Goal: Ask a question: Seek information or help from site administrators or community

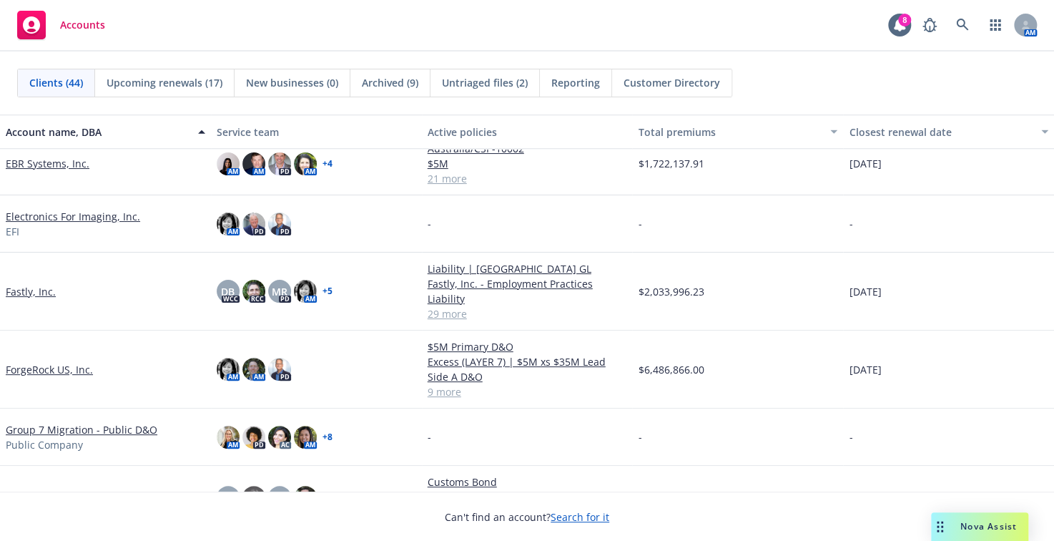
scroll to position [787, 0]
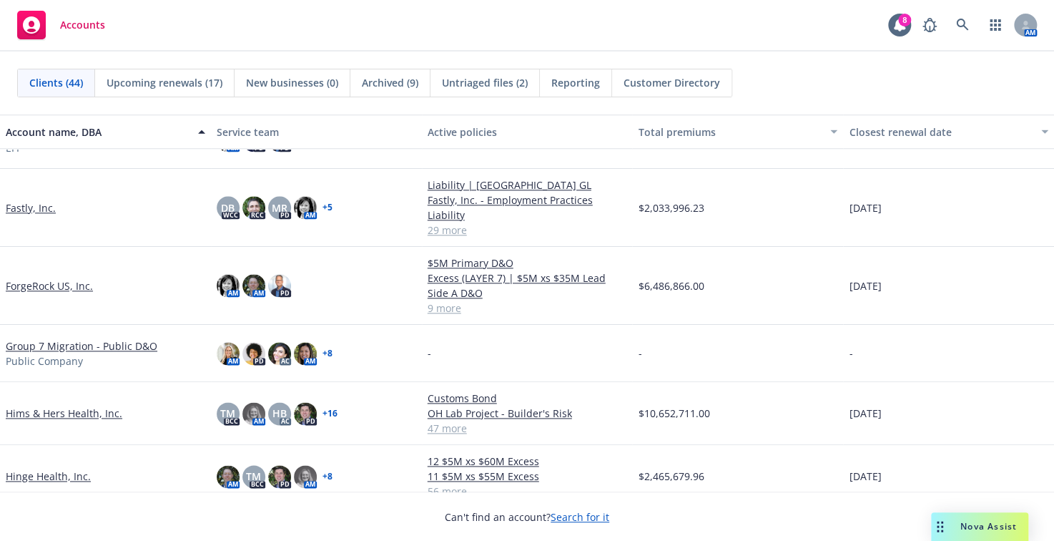
click at [996, 526] on span "Nova Assist" at bounding box center [989, 526] width 57 height 12
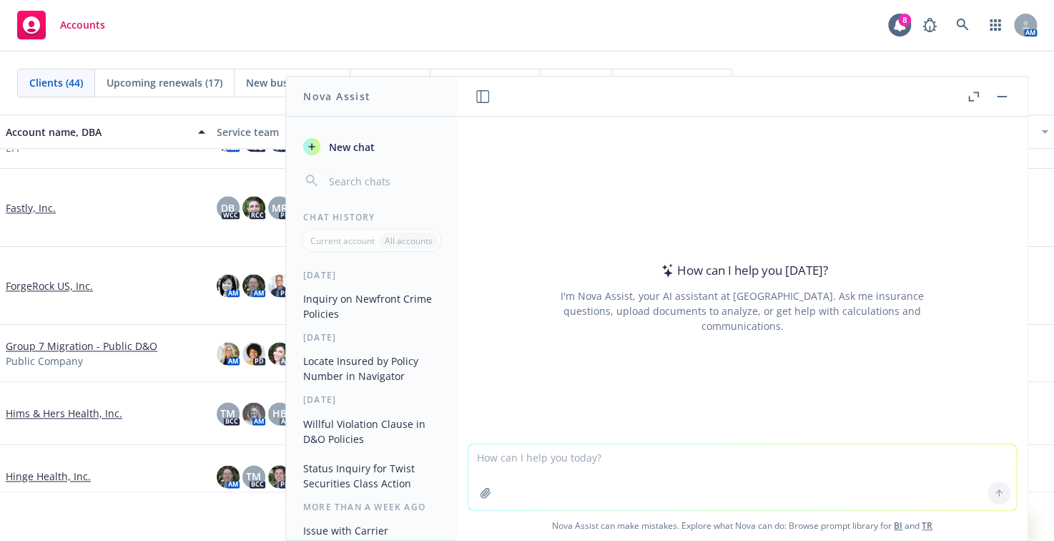
click at [757, 448] on textarea at bounding box center [743, 477] width 548 height 66
type textarea "C"
type textarea "N"
type textarea "In Navigator, can you tell me how many D&O accounts we have with [PERSON_NAME] …"
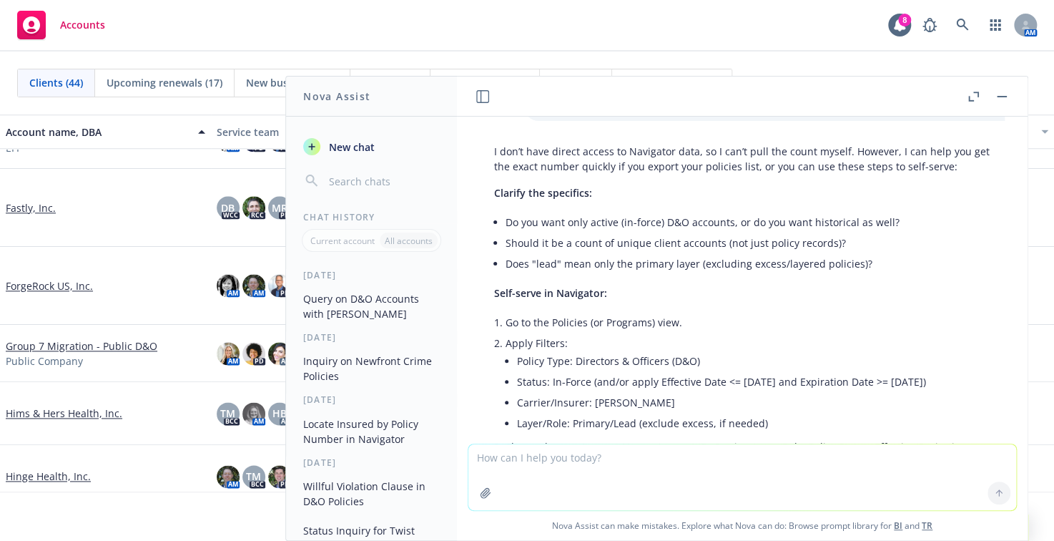
scroll to position [143, 0]
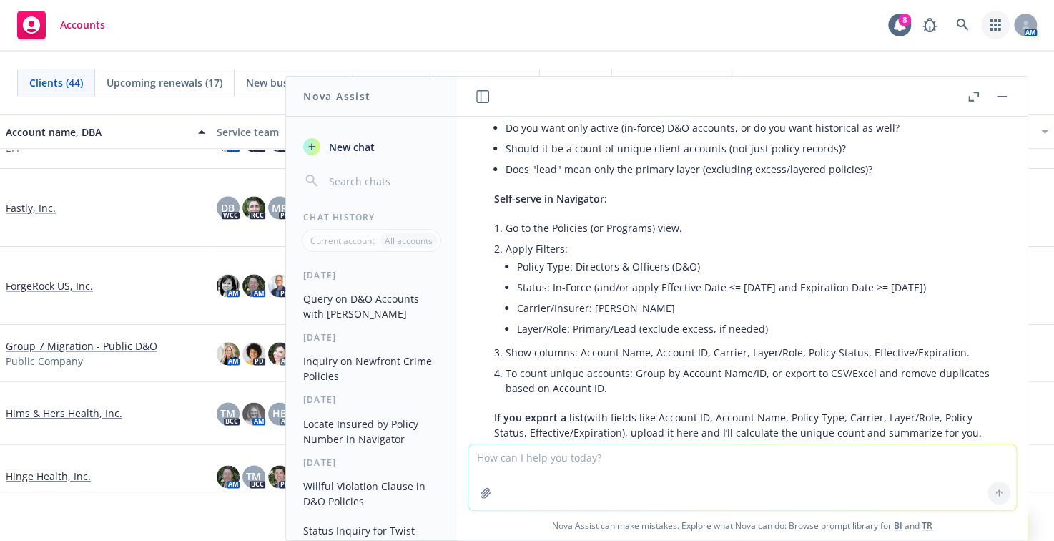
click at [999, 18] on link "button" at bounding box center [995, 25] width 29 height 29
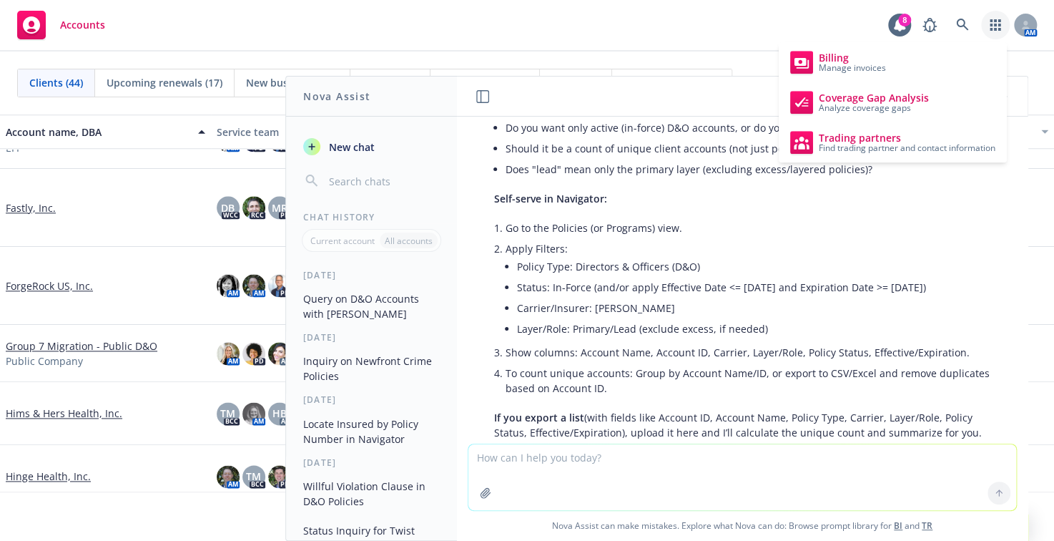
click at [999, 18] on link "button" at bounding box center [995, 25] width 29 height 29
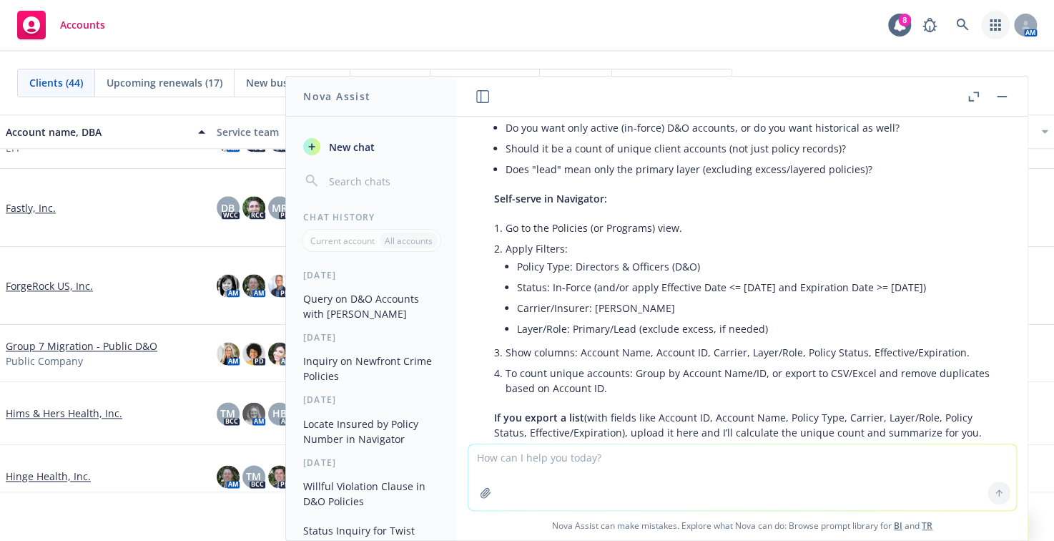
click at [992, 17] on link "button" at bounding box center [995, 25] width 29 height 29
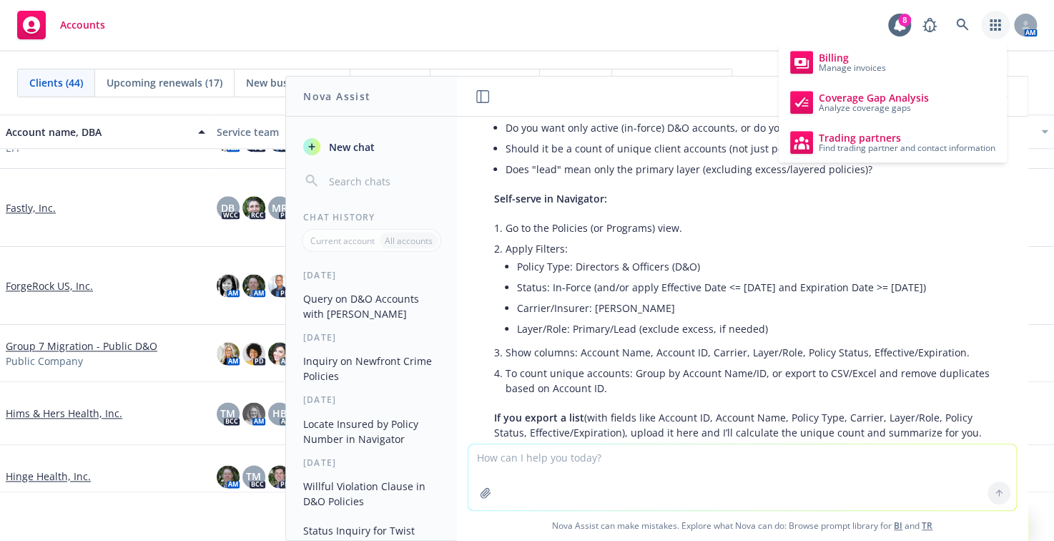
click at [594, 36] on div "Accounts 8 AM" at bounding box center [527, 26] width 1054 height 52
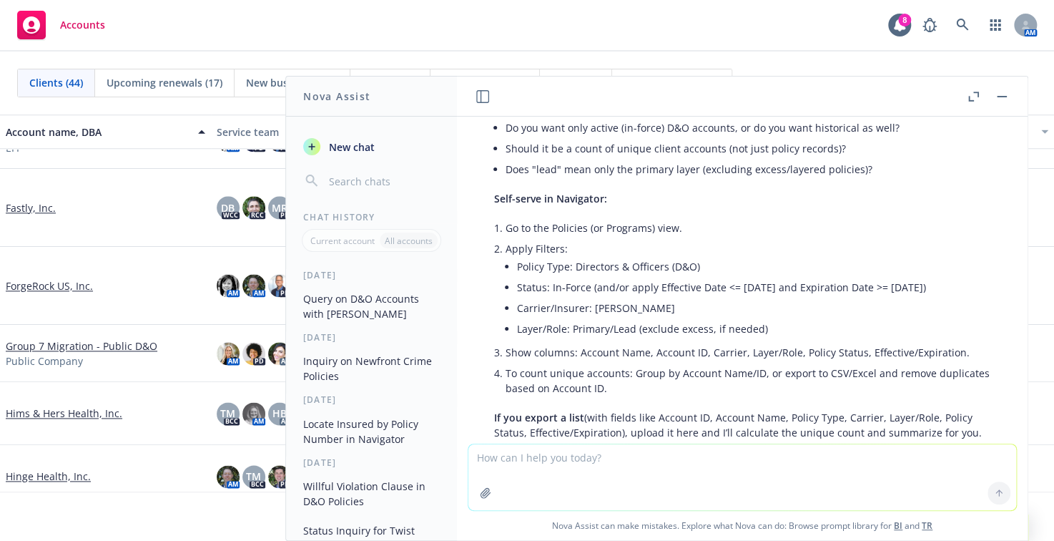
scroll to position [72, 0]
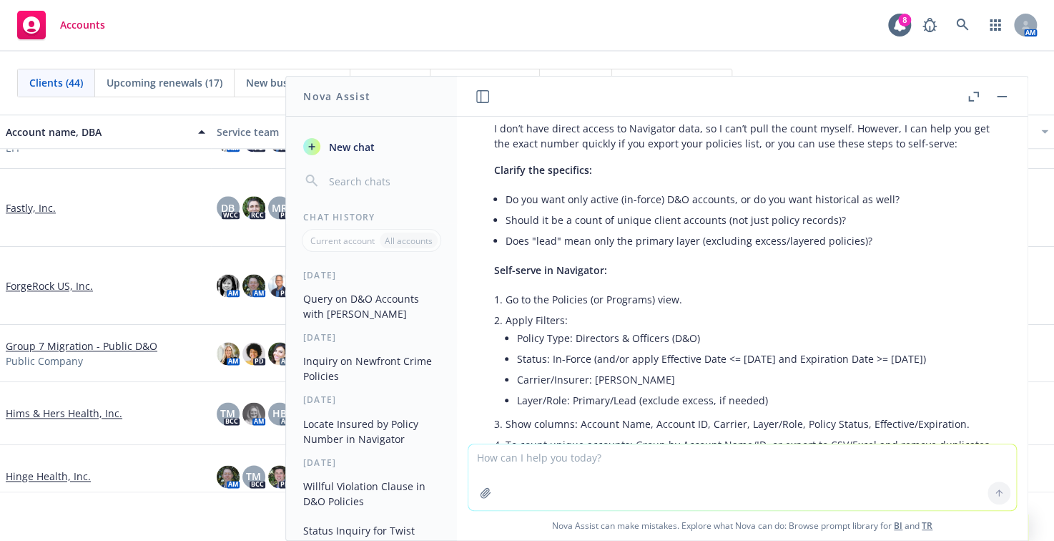
click at [511, 45] on div "Accounts 8 AM" at bounding box center [527, 26] width 1054 height 52
click at [221, 36] on div "Accounts 8 AM" at bounding box center [527, 26] width 1054 height 52
click at [66, 24] on span "Accounts" at bounding box center [82, 24] width 45 height 11
click at [29, 18] on icon at bounding box center [31, 24] width 17 height 17
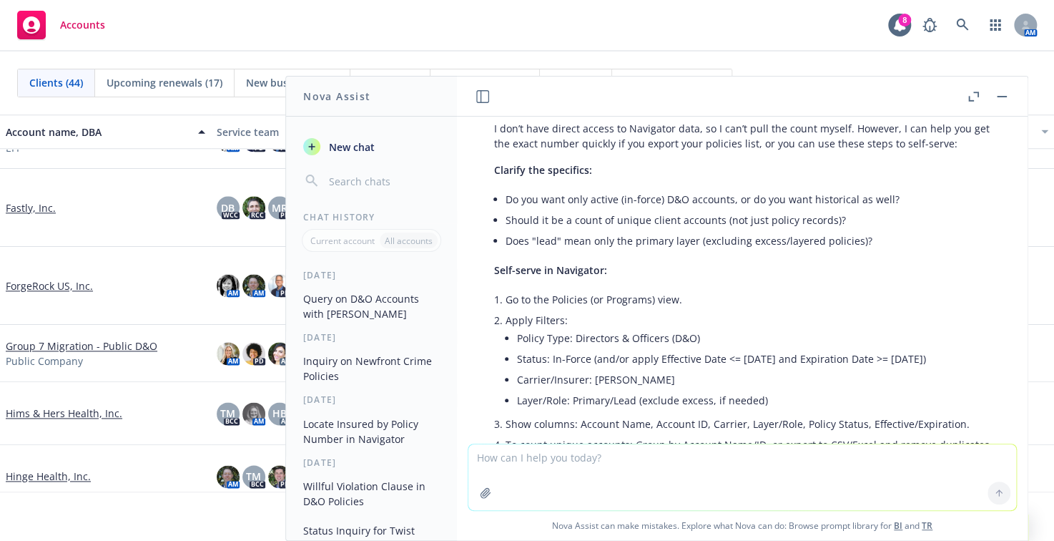
click at [92, 28] on span "Accounts" at bounding box center [82, 24] width 45 height 11
click at [72, 77] on span "Clients (44)" at bounding box center [56, 82] width 54 height 15
click at [686, 45] on div "Accounts 8 AM" at bounding box center [527, 26] width 1054 height 52
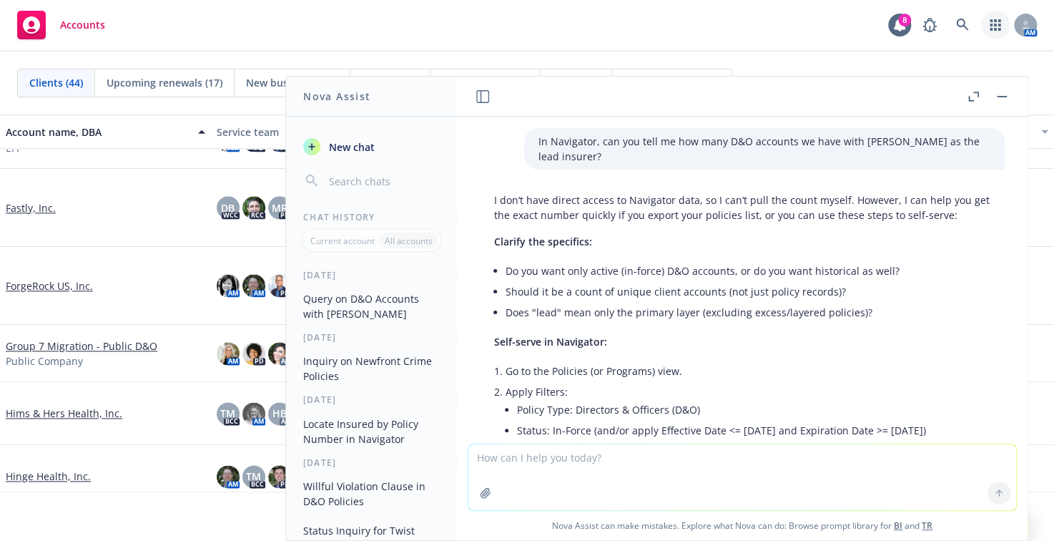
click at [992, 22] on icon "button" at bounding box center [995, 24] width 11 height 11
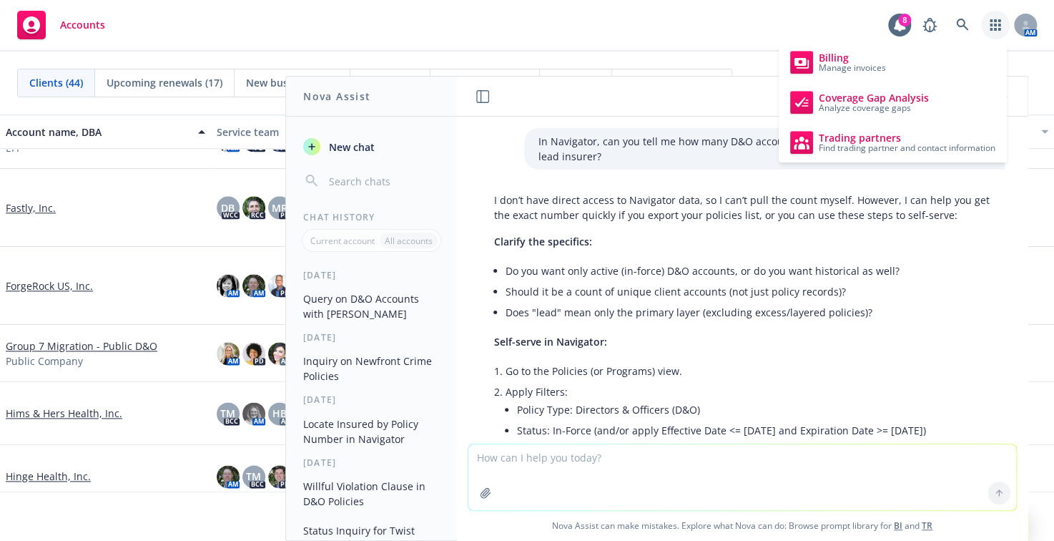
click at [992, 22] on icon "button" at bounding box center [995, 24] width 11 height 11
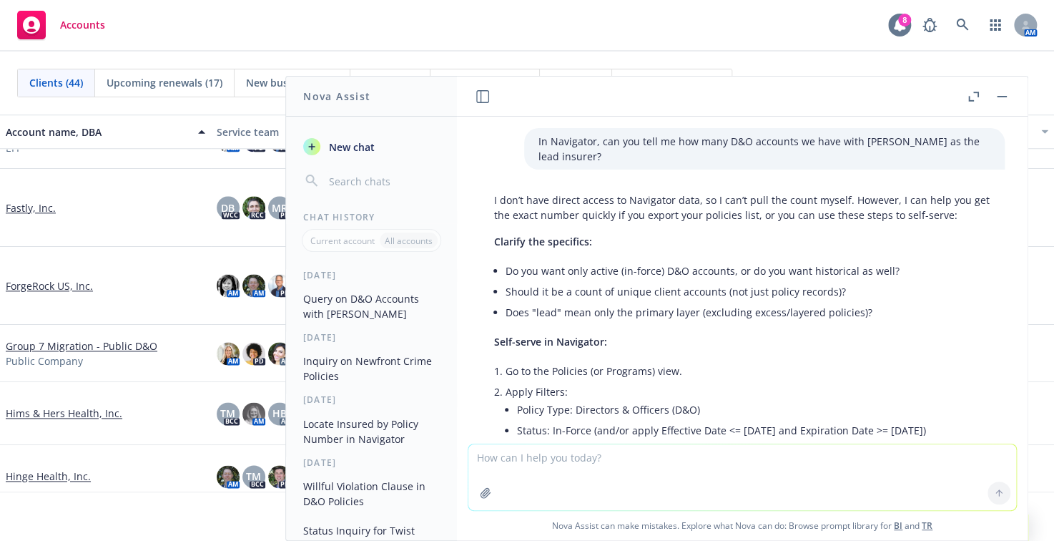
click at [898, 24] on icon at bounding box center [899, 25] width 11 height 13
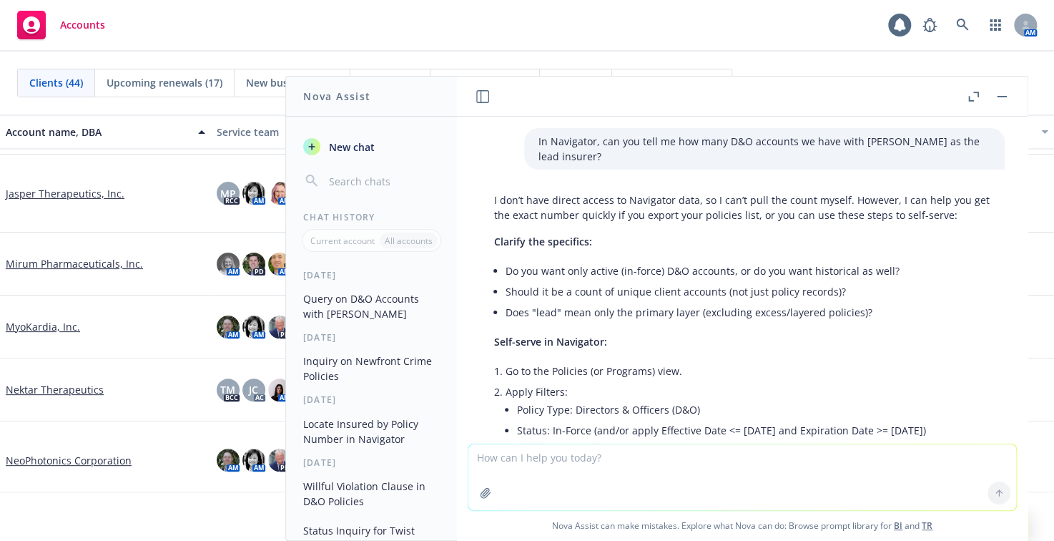
click at [999, 97] on rect "button" at bounding box center [1002, 96] width 10 height 1
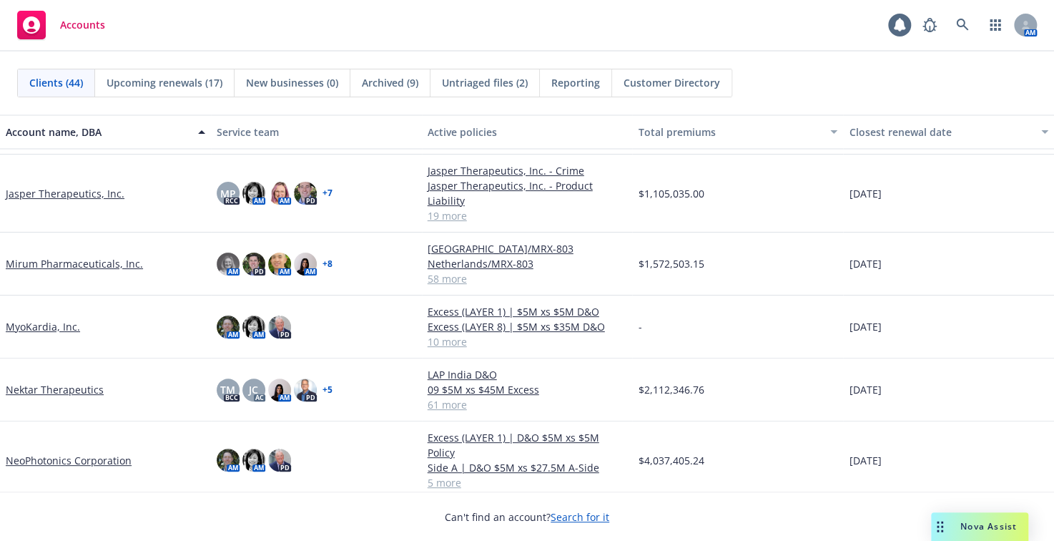
click at [29, 21] on rect at bounding box center [31, 25] width 29 height 29
click at [1029, 25] on icon at bounding box center [1025, 25] width 9 height 9
click at [993, 19] on link "button" at bounding box center [995, 25] width 29 height 29
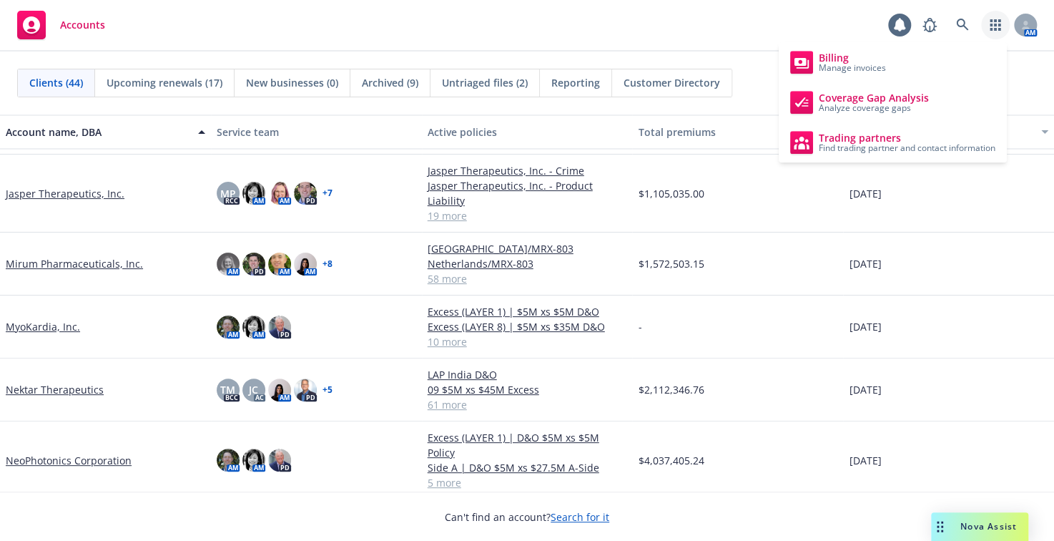
click at [589, 19] on div "Accounts 8 AM" at bounding box center [527, 26] width 1054 height 52
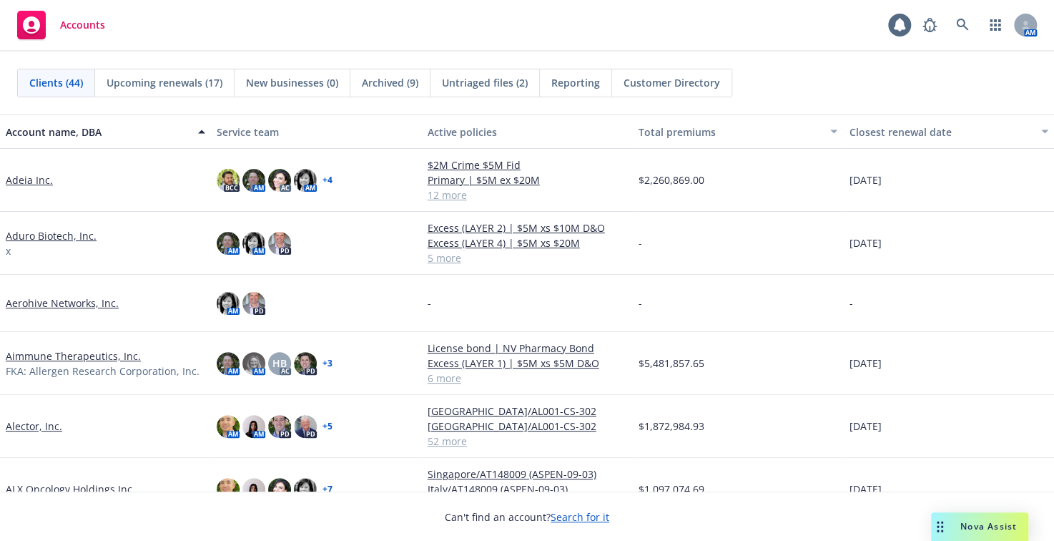
click at [950, 517] on div "Nova Assist" at bounding box center [979, 526] width 97 height 29
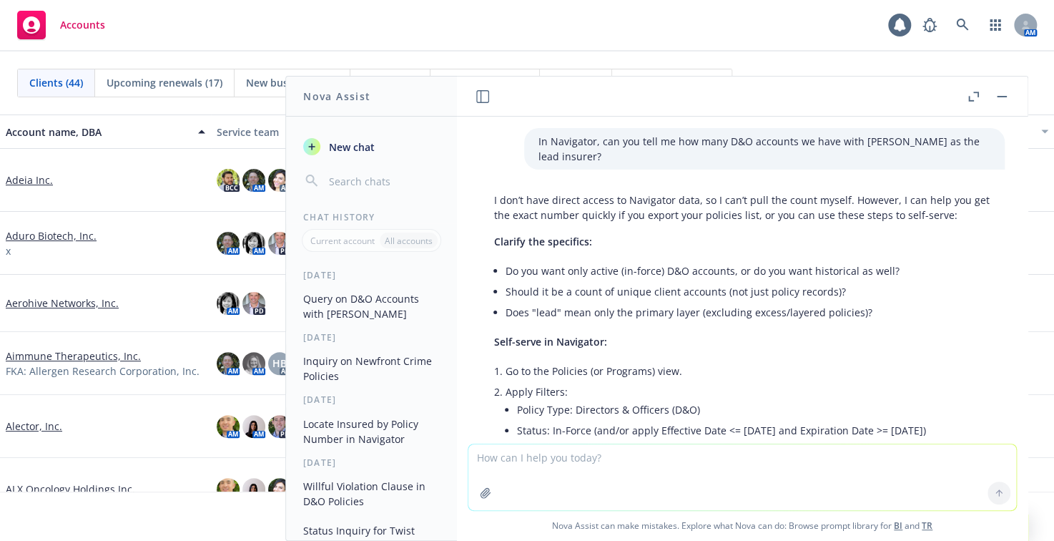
click at [999, 98] on button "button" at bounding box center [1002, 96] width 17 height 17
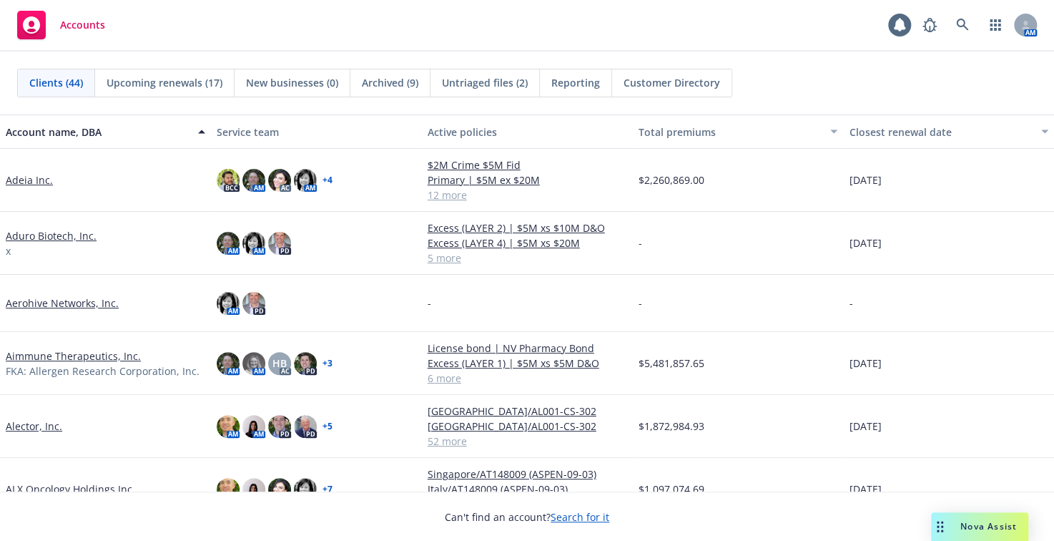
click at [134, 82] on span "Upcoming renewals (17)" at bounding box center [165, 82] width 116 height 15
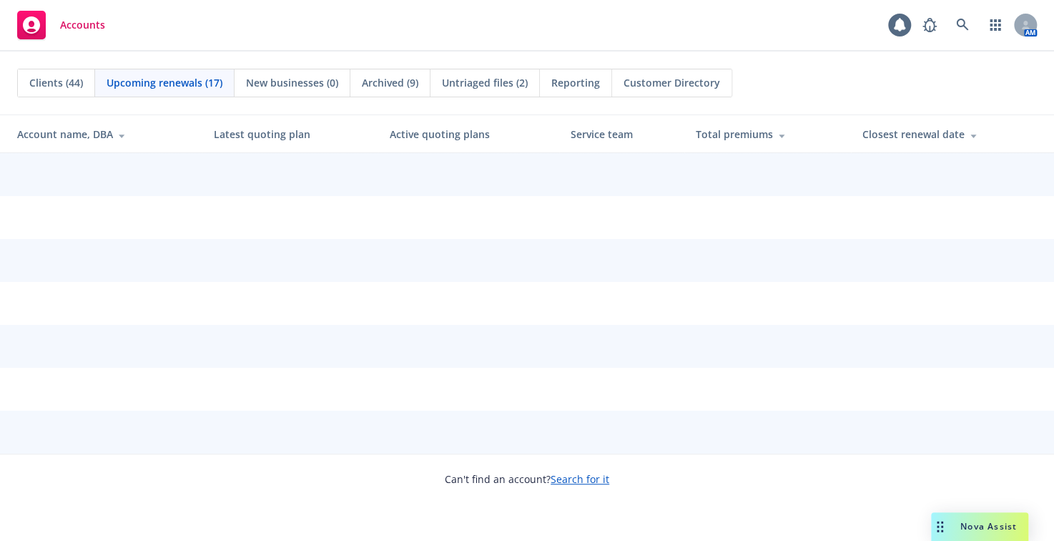
click at [263, 82] on span "New businesses (0)" at bounding box center [292, 82] width 92 height 15
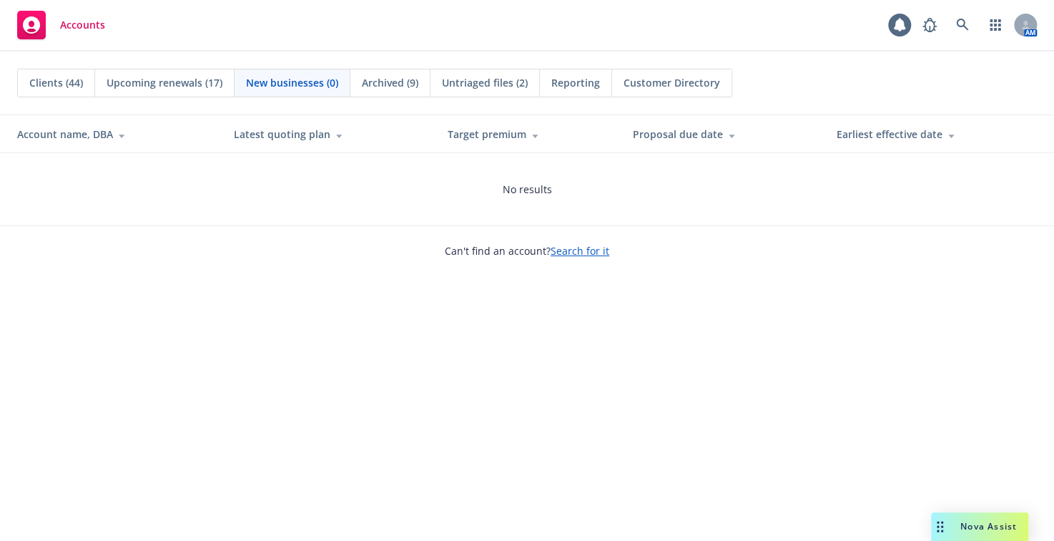
click at [499, 75] on span "Untriaged files (2)" at bounding box center [485, 82] width 86 height 15
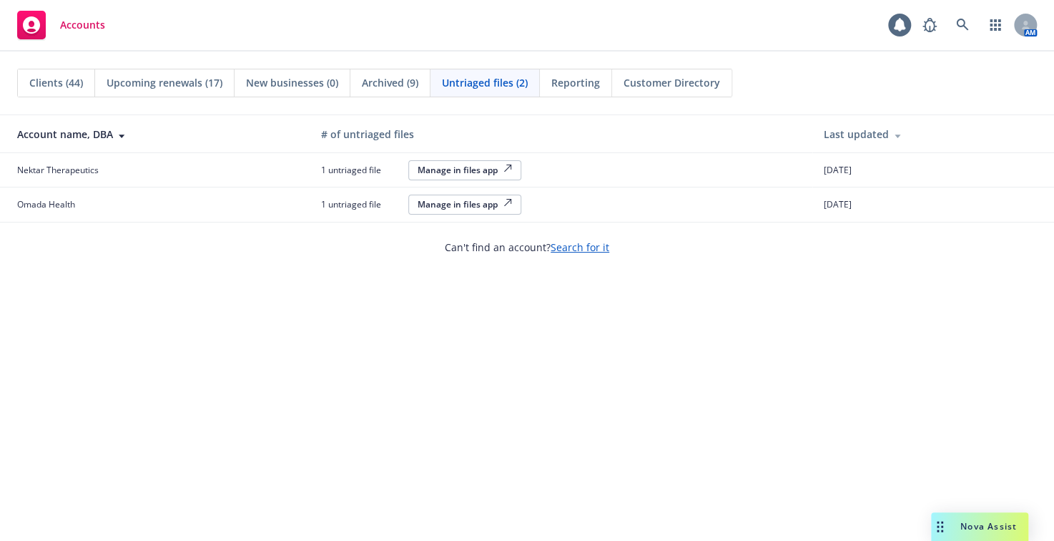
click at [582, 89] on span "Reporting" at bounding box center [575, 82] width 49 height 15
